Goal: Task Accomplishment & Management: Manage account settings

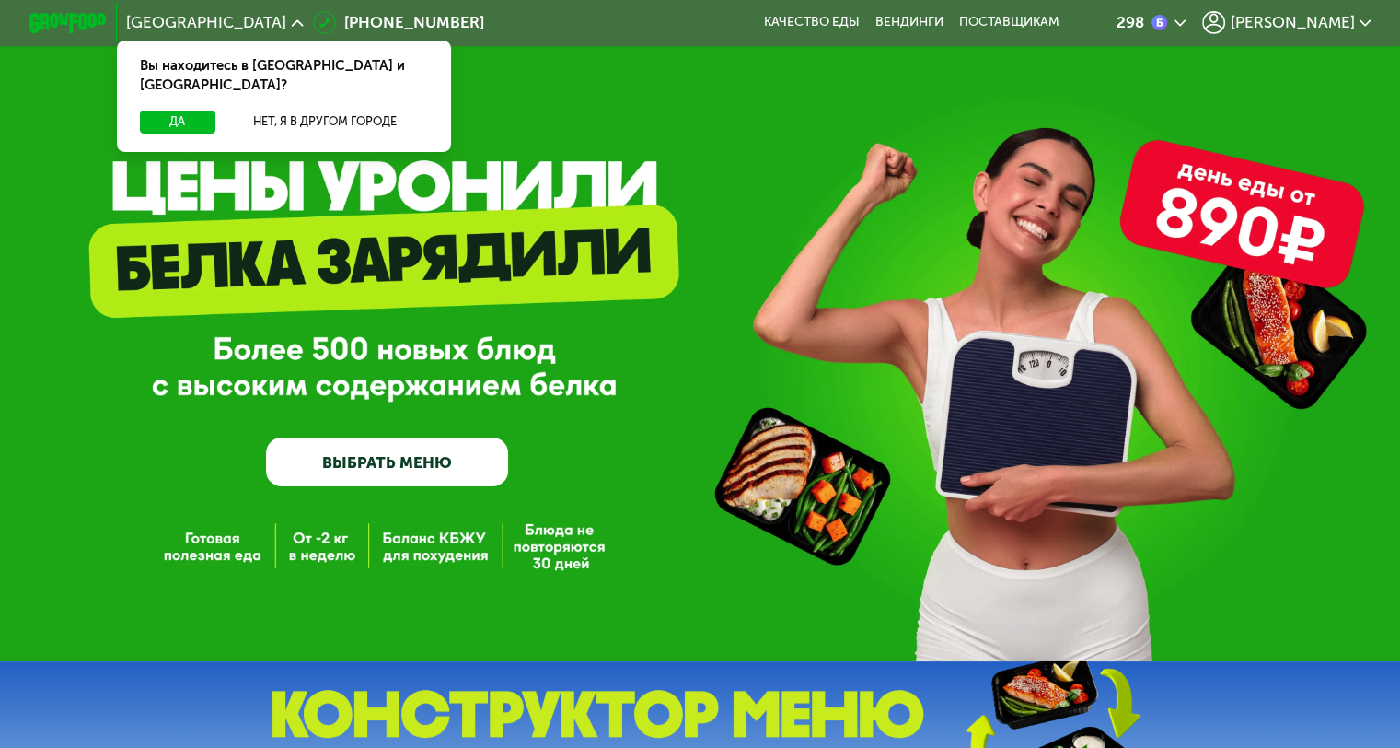
click at [1339, 26] on span "[PERSON_NAME]" at bounding box center [1292, 23] width 124 height 16
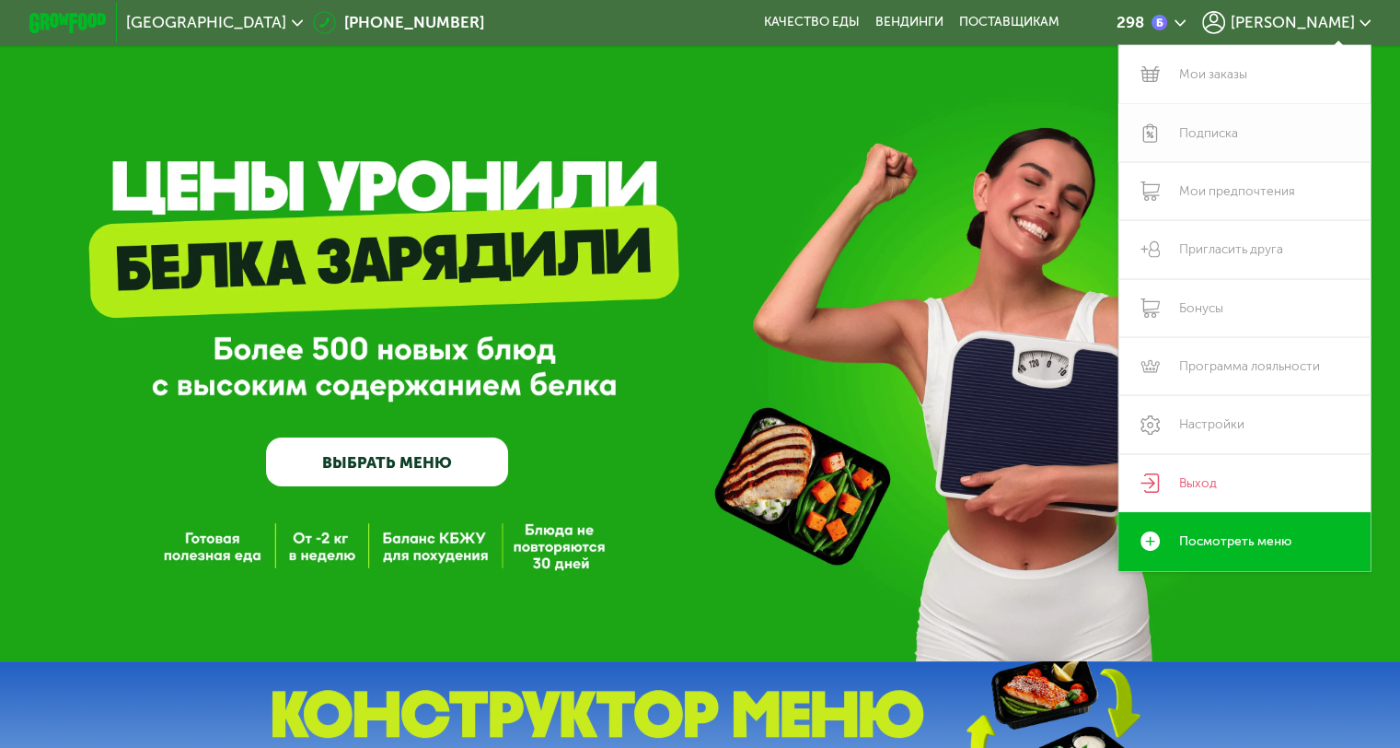
click at [1241, 129] on link "Подписка" at bounding box center [1245, 133] width 253 height 58
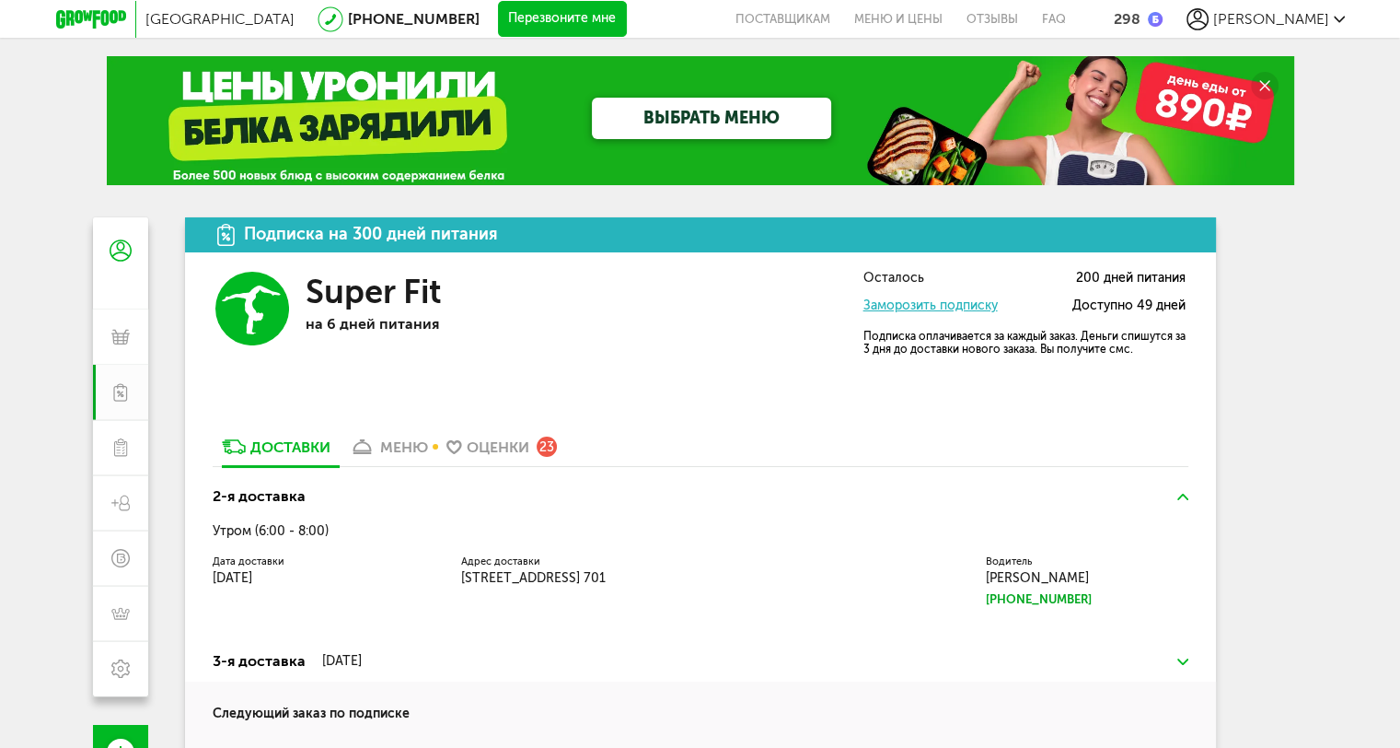
click at [908, 302] on link "Заморозить подписку" at bounding box center [931, 305] width 134 height 16
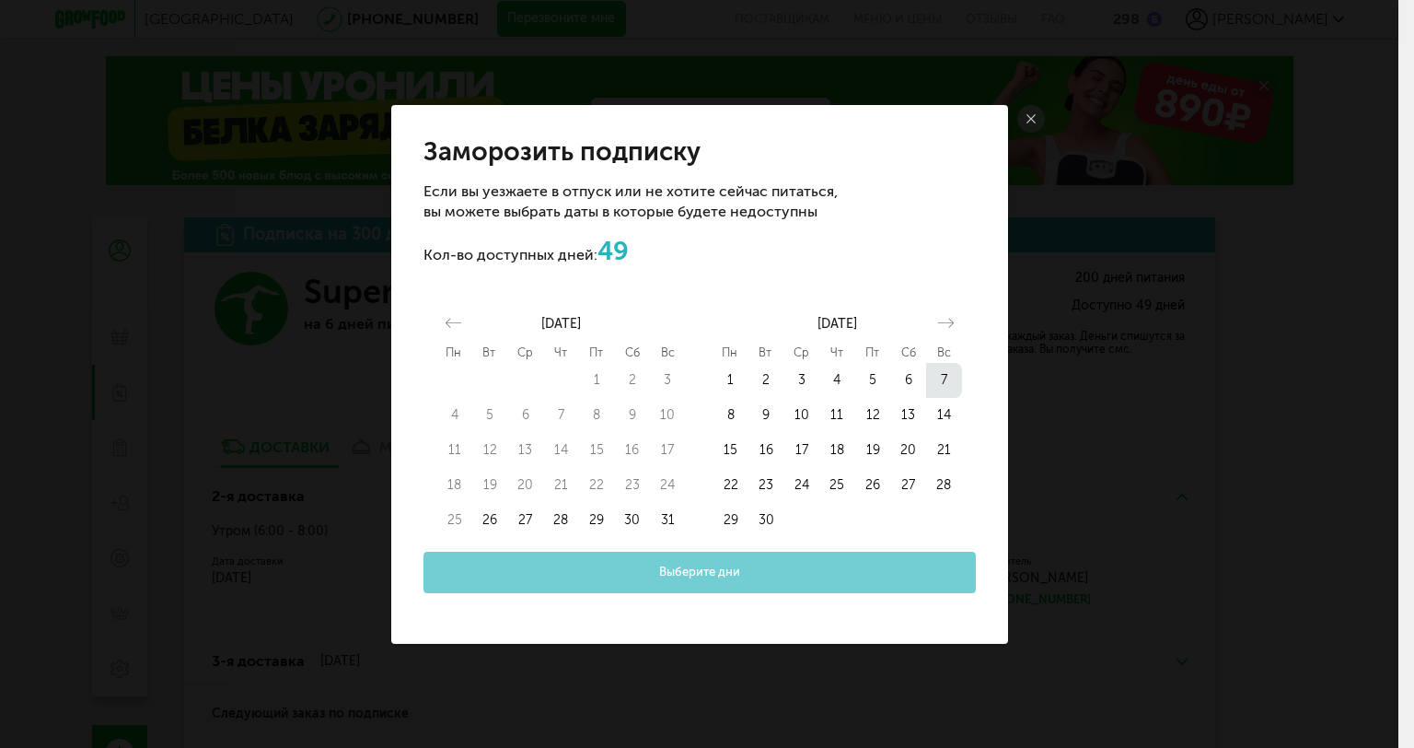
click at [937, 377] on button "7" at bounding box center [944, 380] width 36 height 35
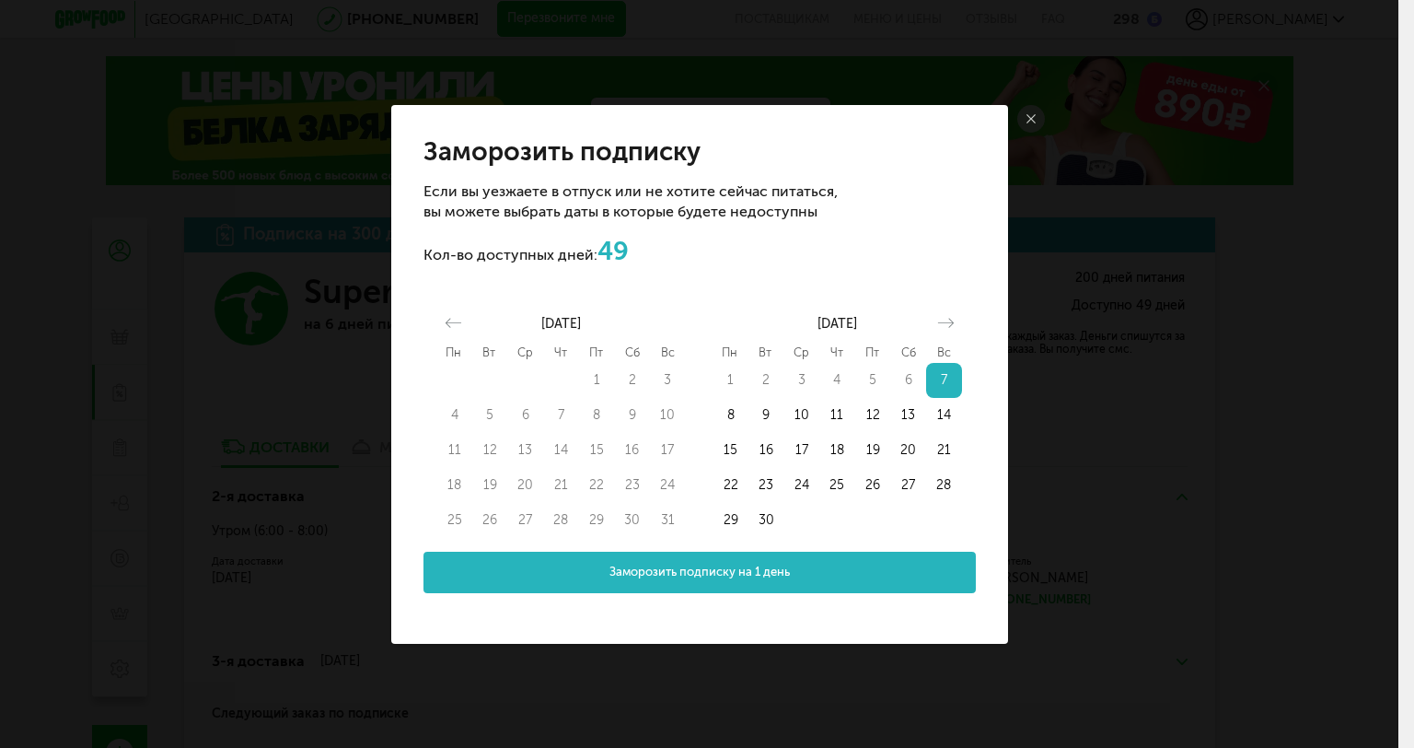
click at [728, 575] on span "Заморозить подписку на 1 день" at bounding box center [700, 571] width 180 height 17
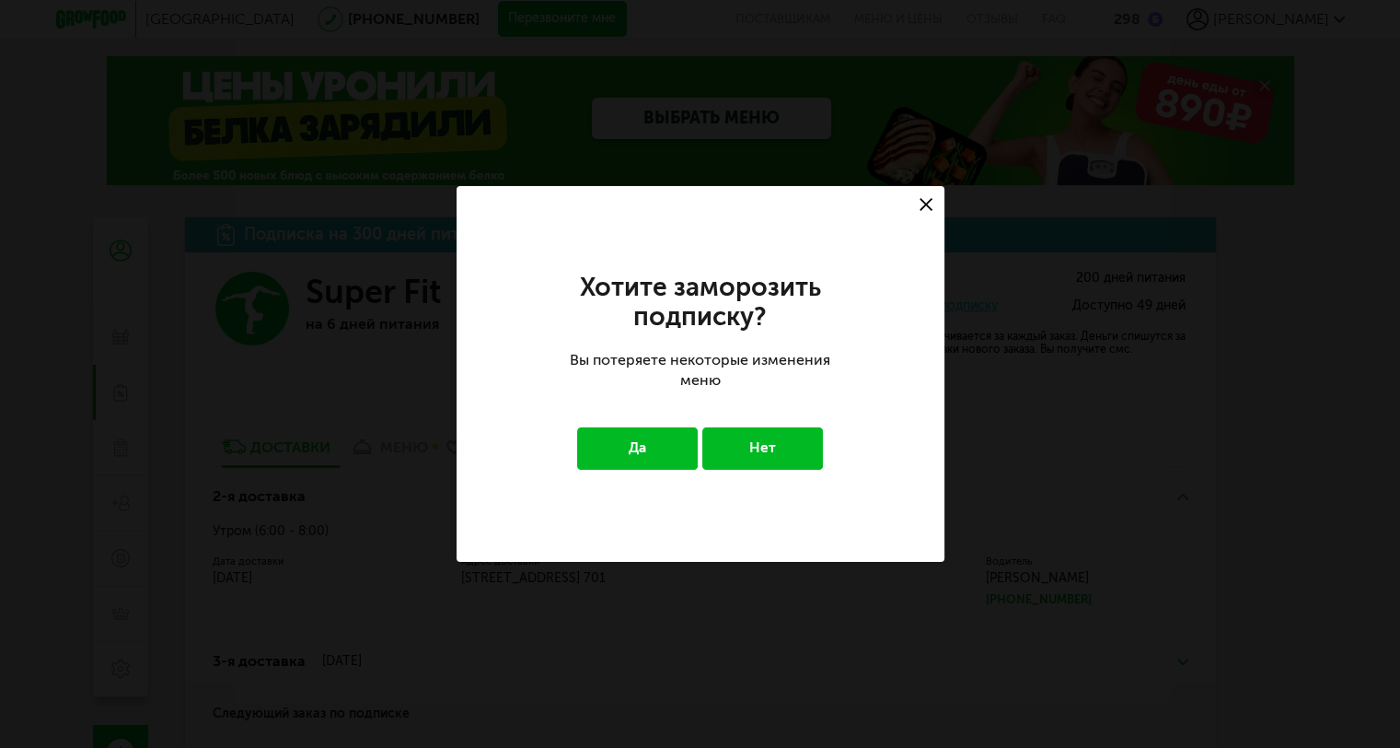
click at [639, 446] on button "Да" at bounding box center [637, 448] width 121 height 42
